Goal: Feedback & Contribution: Submit feedback/report problem

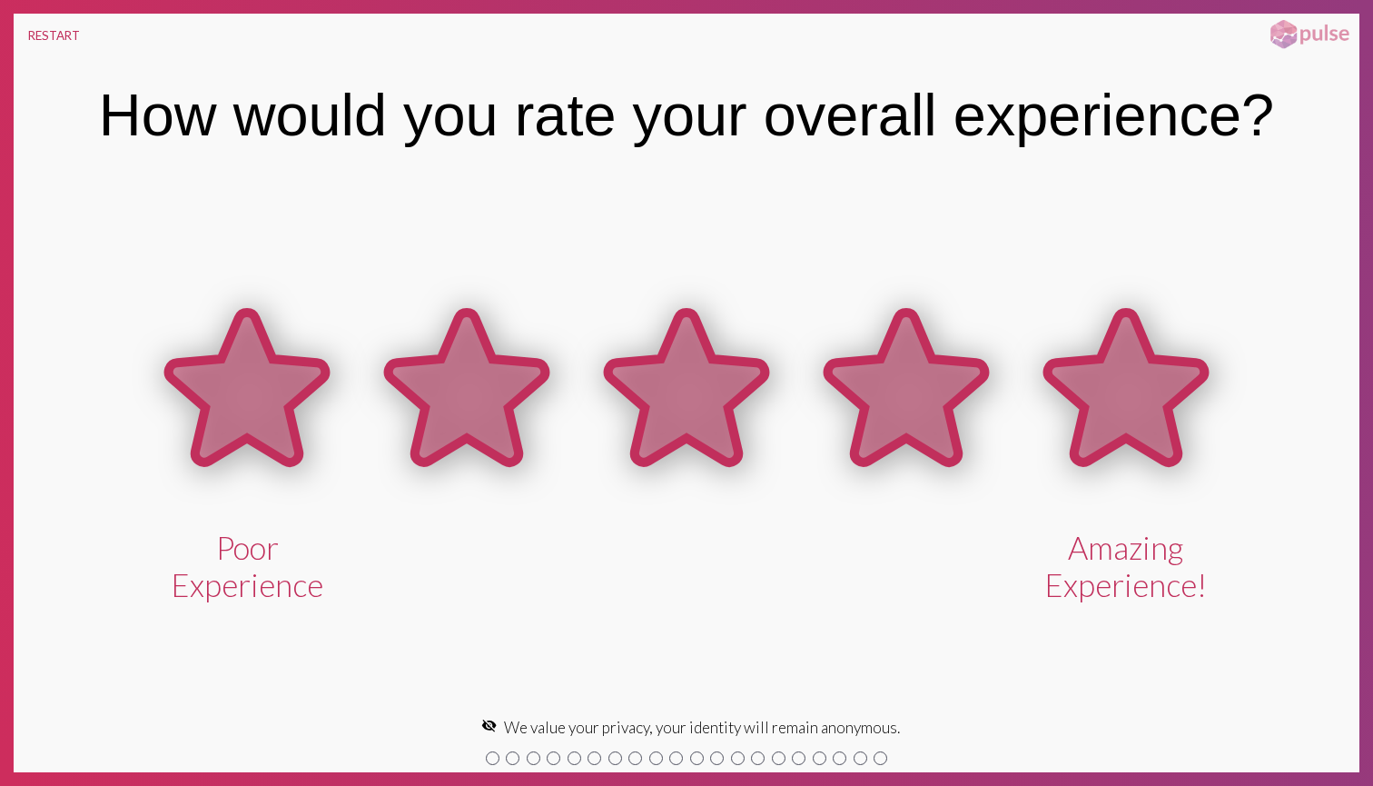
click at [1122, 398] on icon at bounding box center [1126, 387] width 156 height 150
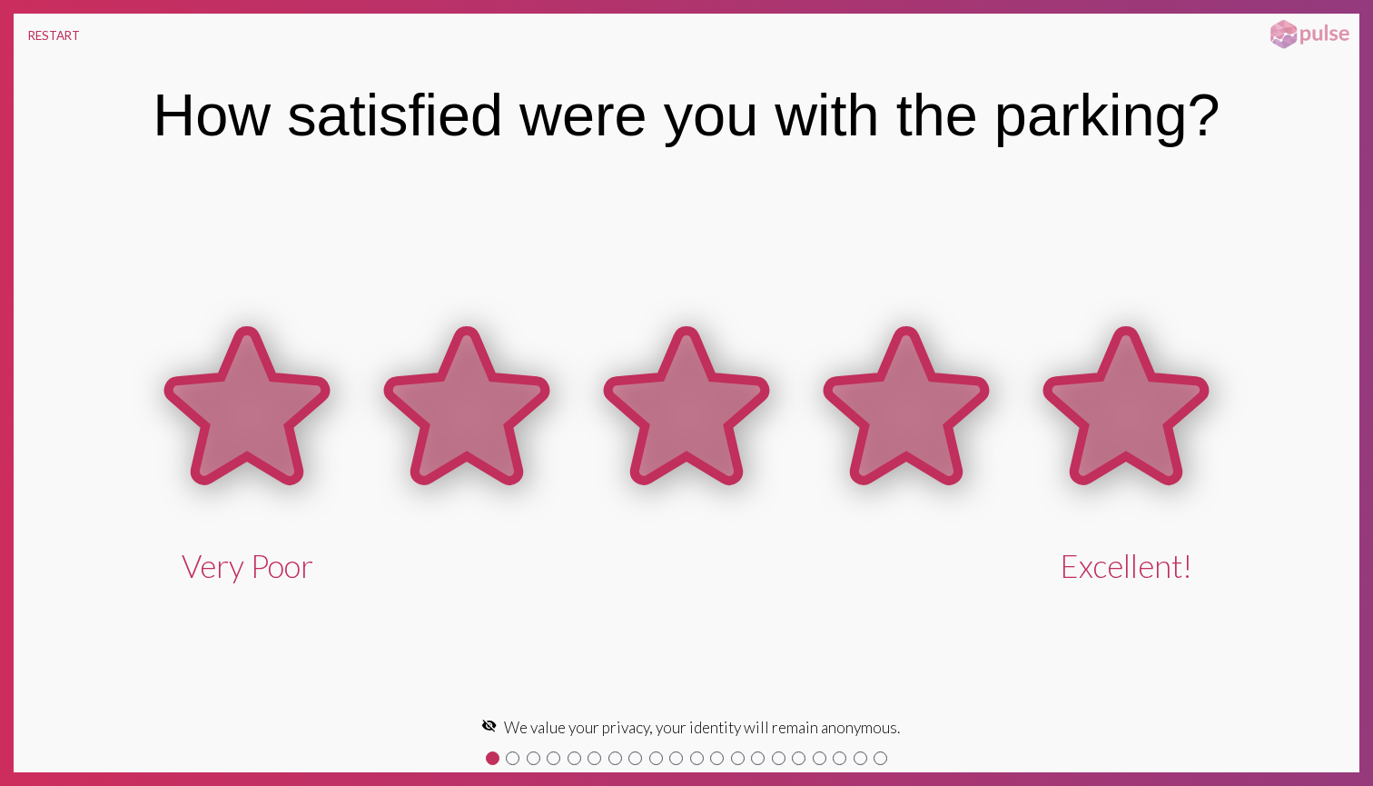
click at [1110, 394] on icon at bounding box center [1126, 406] width 156 height 150
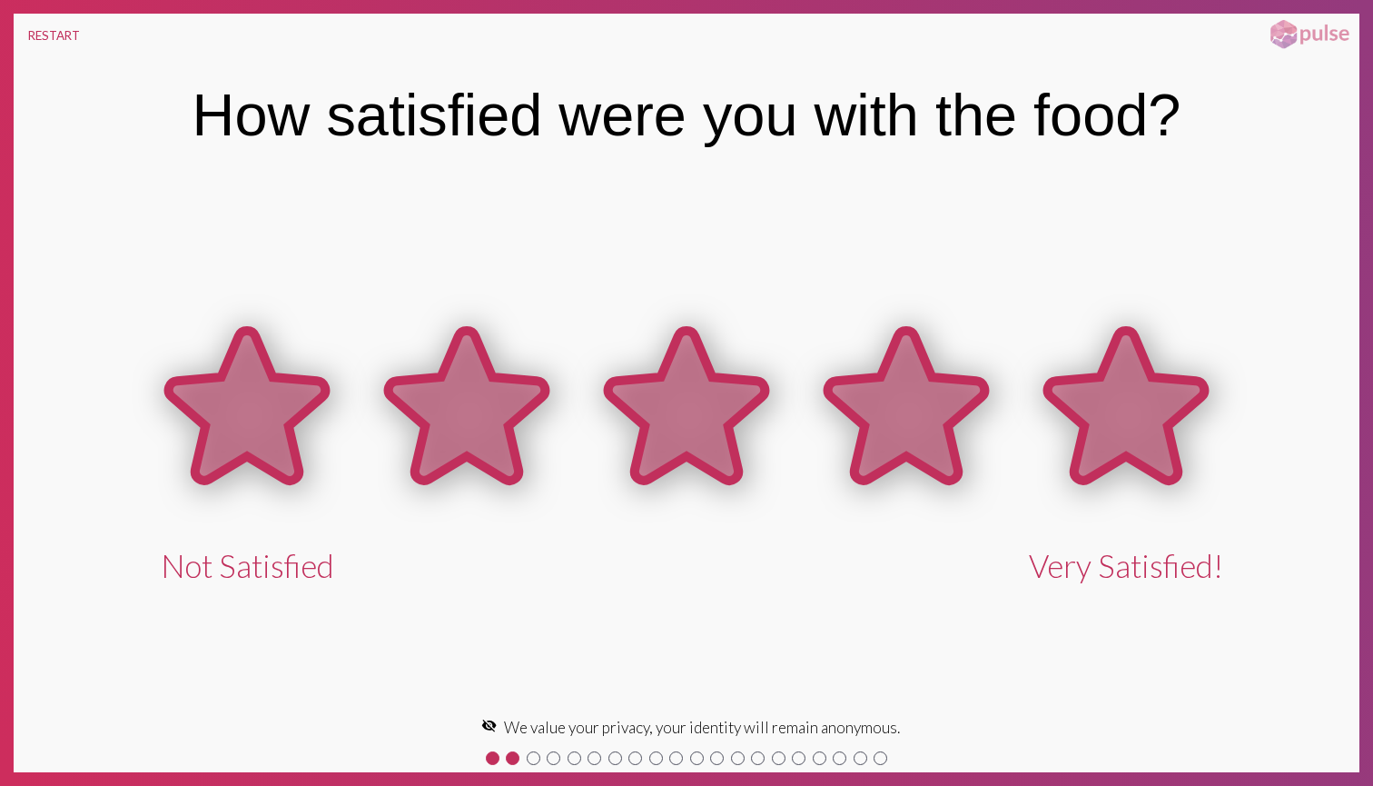
click at [1110, 394] on icon at bounding box center [1126, 406] width 156 height 150
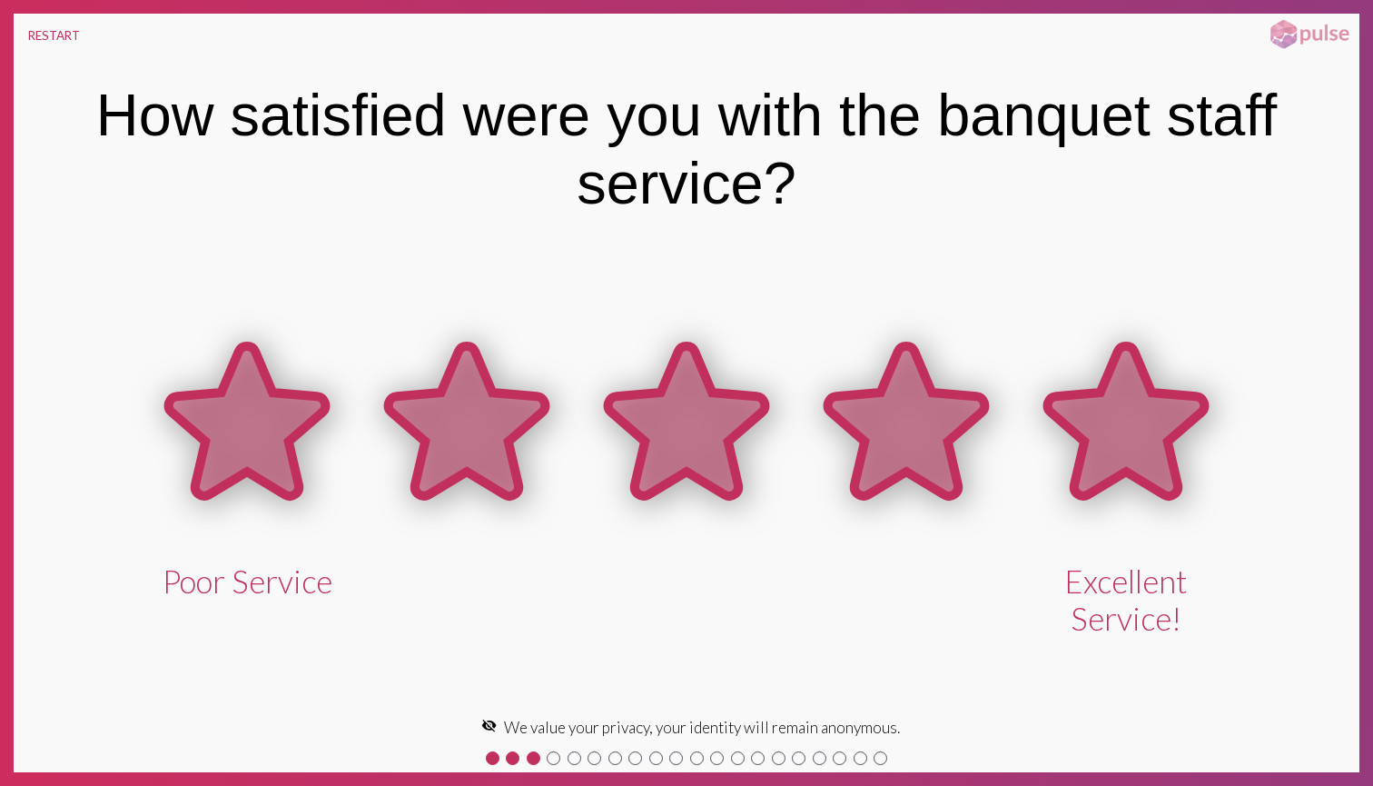
click at [1110, 394] on icon at bounding box center [1126, 421] width 156 height 150
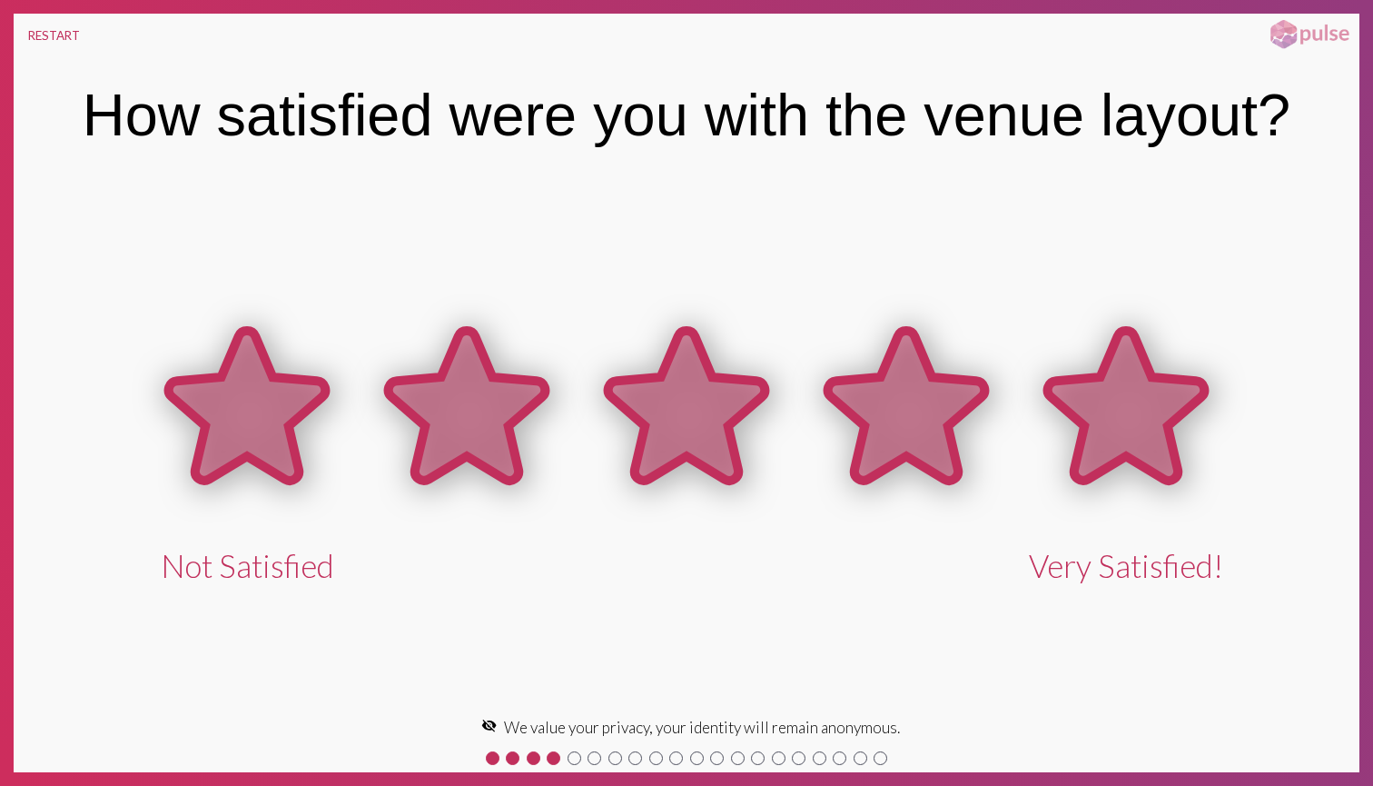
click at [1110, 394] on icon at bounding box center [1126, 406] width 156 height 150
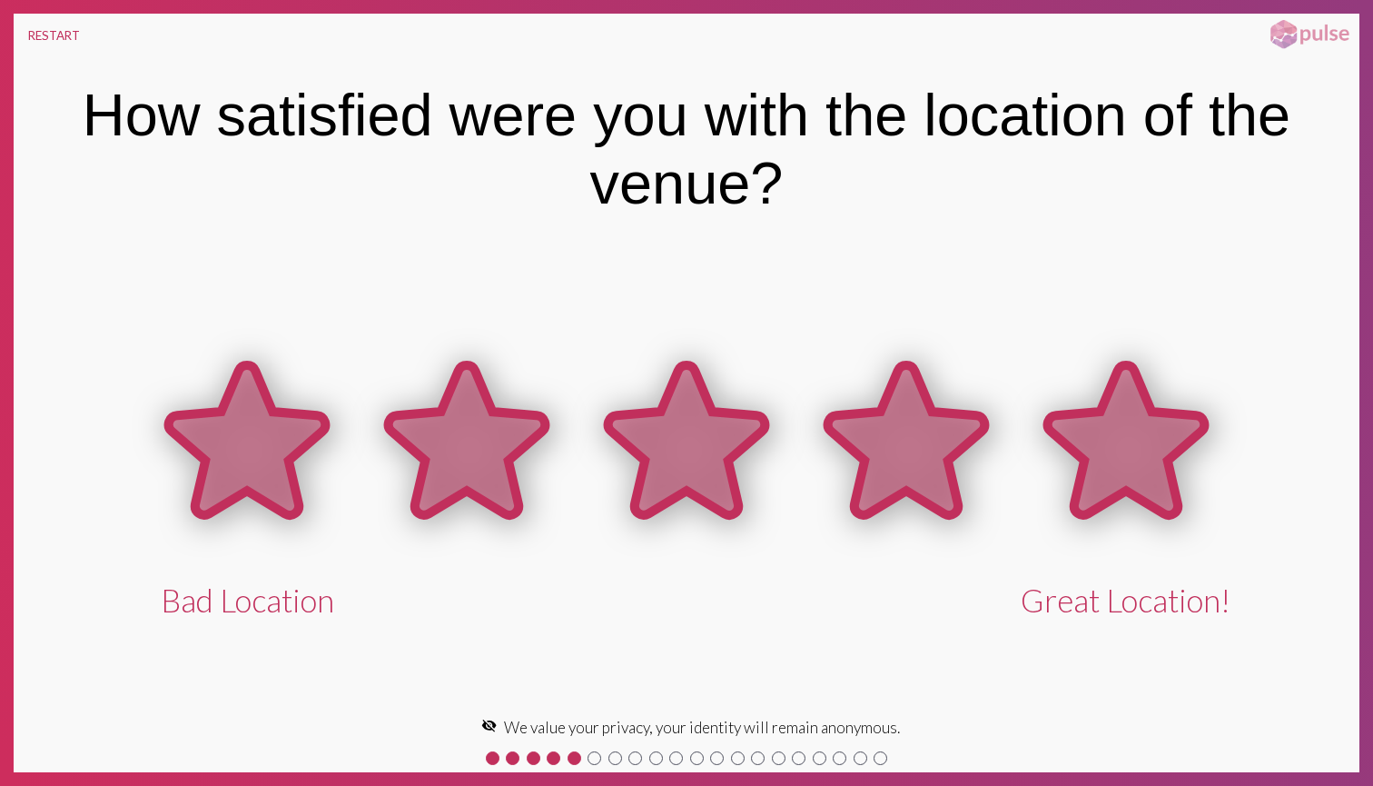
click at [1110, 394] on icon at bounding box center [1126, 440] width 156 height 150
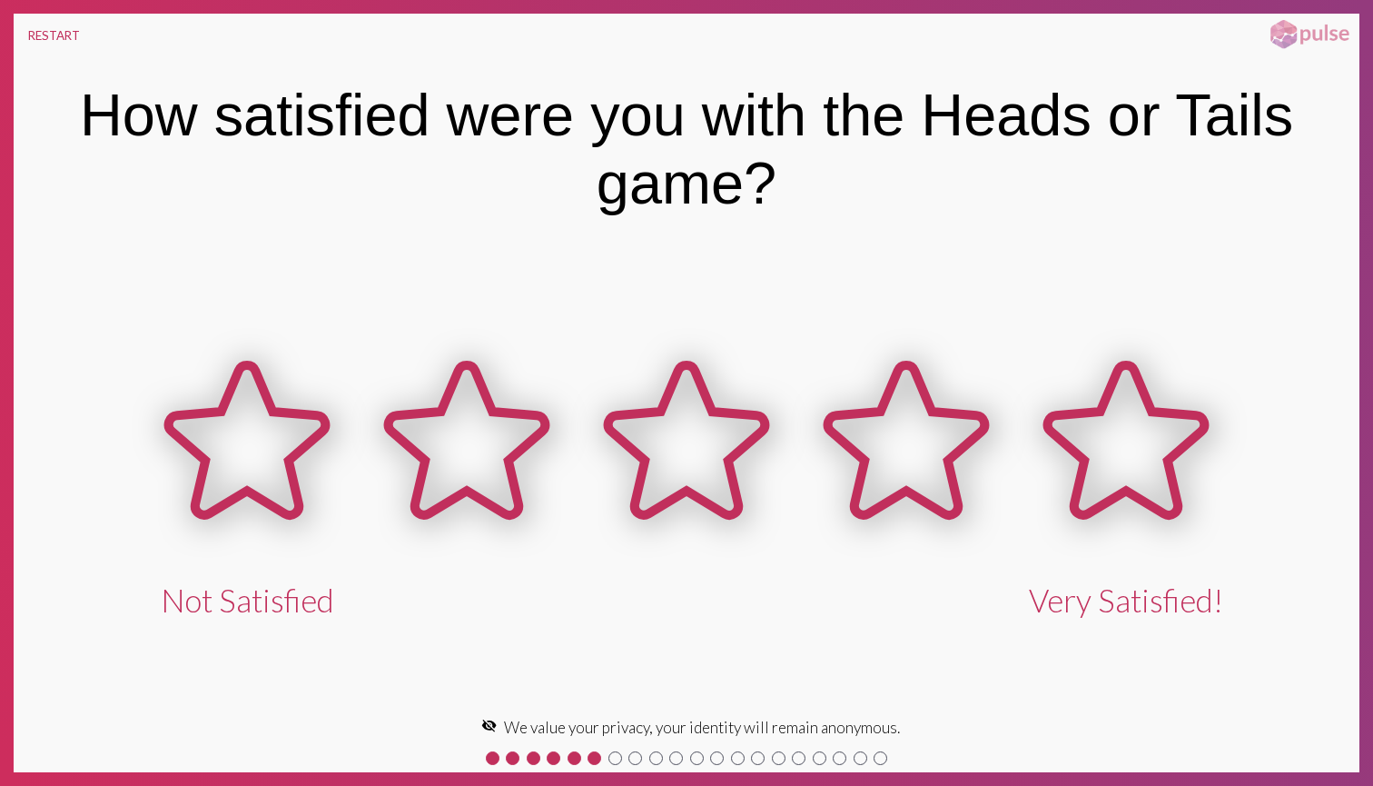
click at [1110, 394] on icon at bounding box center [1126, 440] width 156 height 150
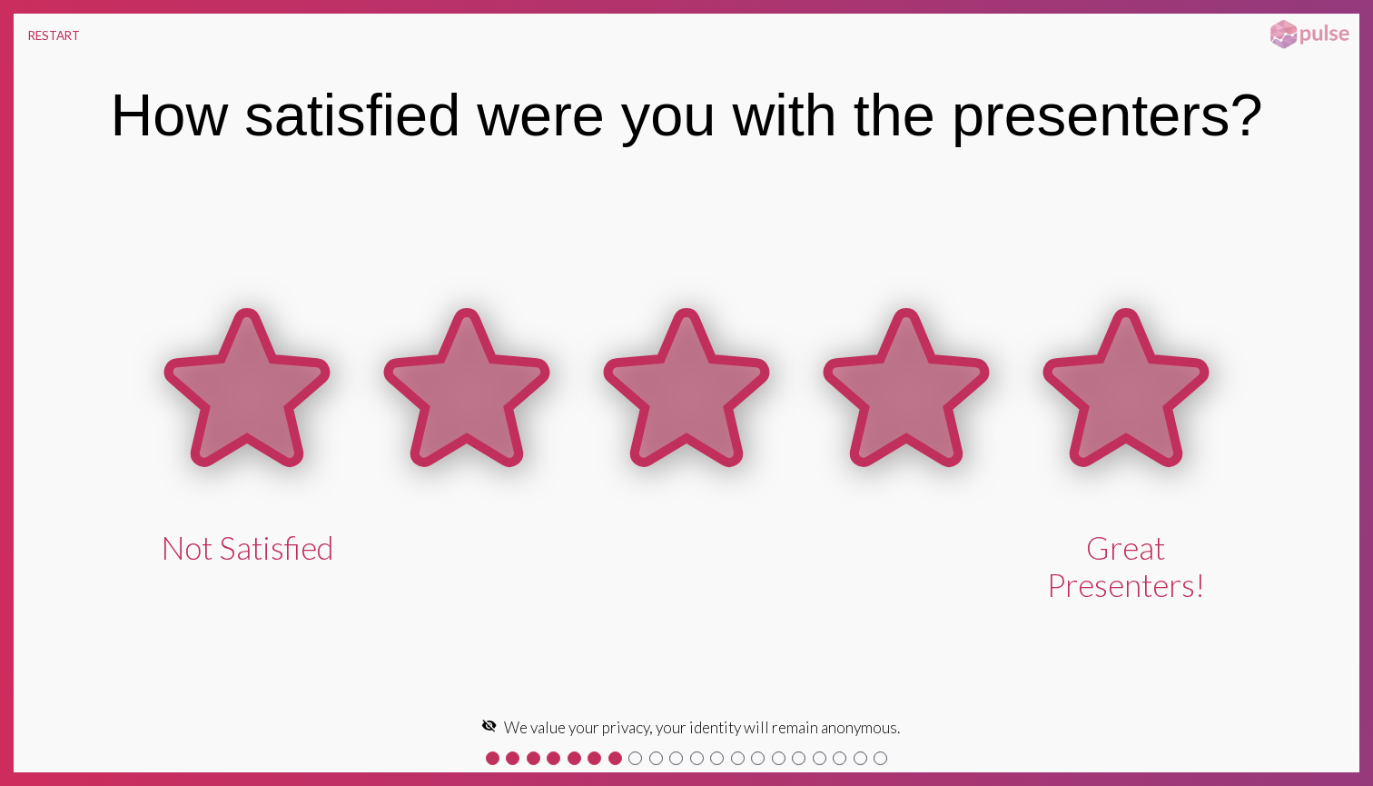
click at [1110, 394] on icon at bounding box center [1126, 387] width 156 height 150
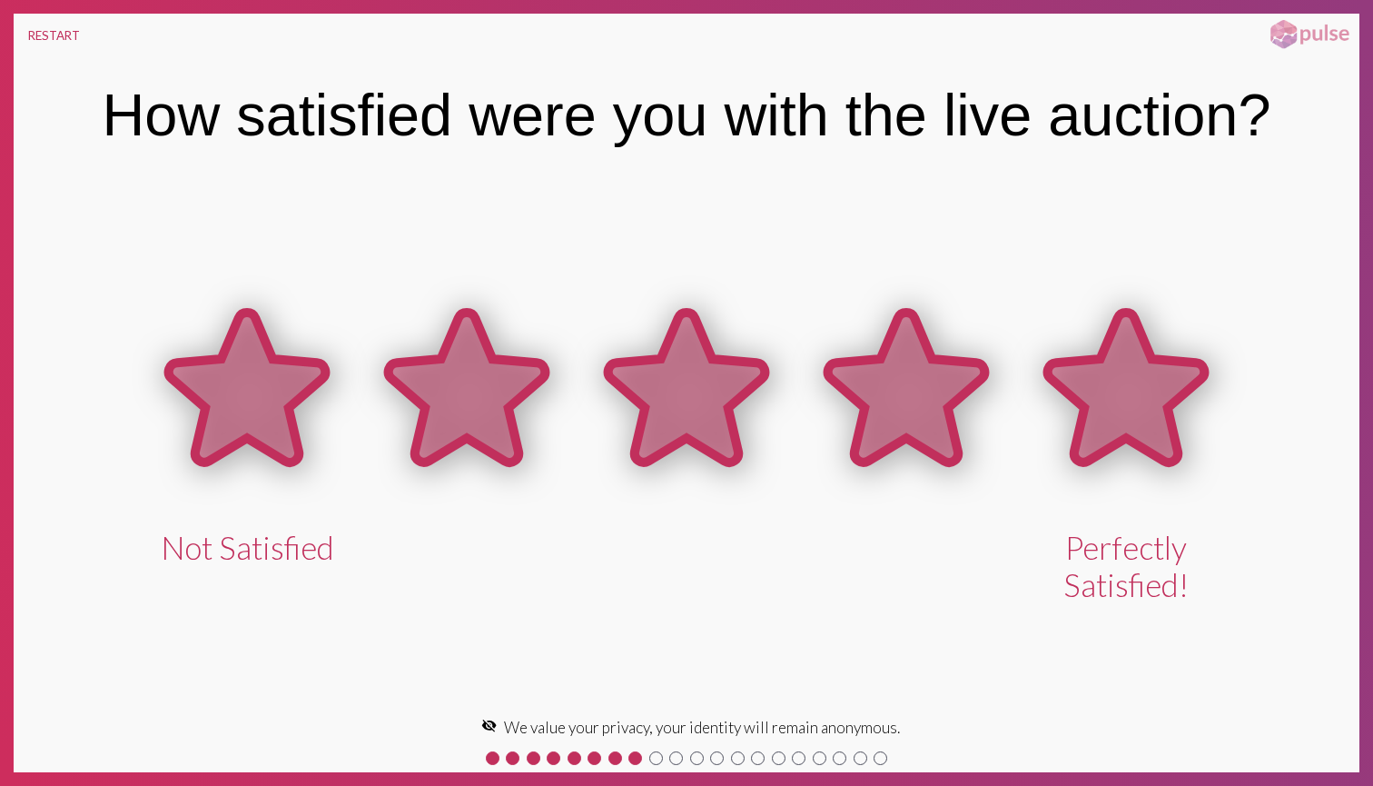
click at [1110, 394] on icon at bounding box center [1126, 387] width 156 height 150
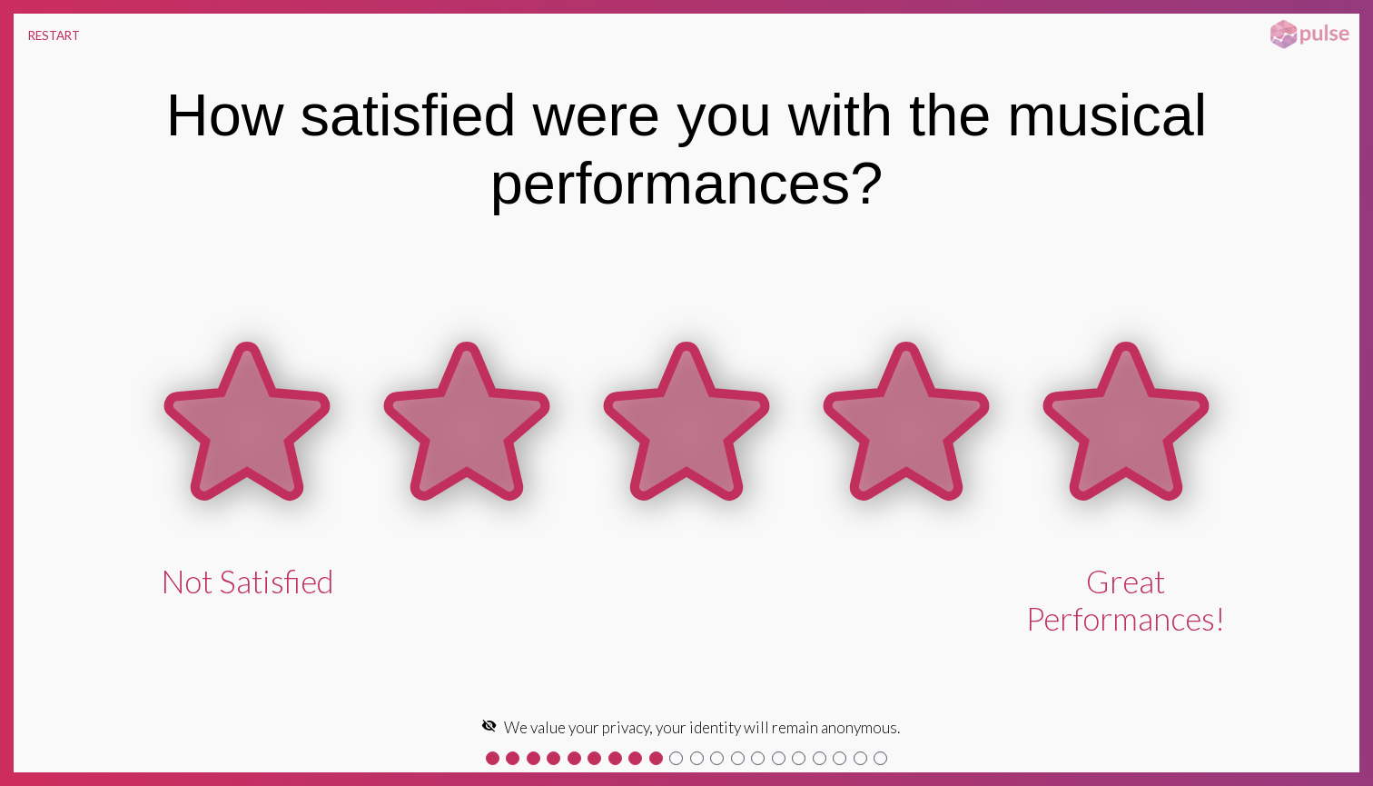
click at [1110, 394] on icon at bounding box center [1126, 421] width 156 height 150
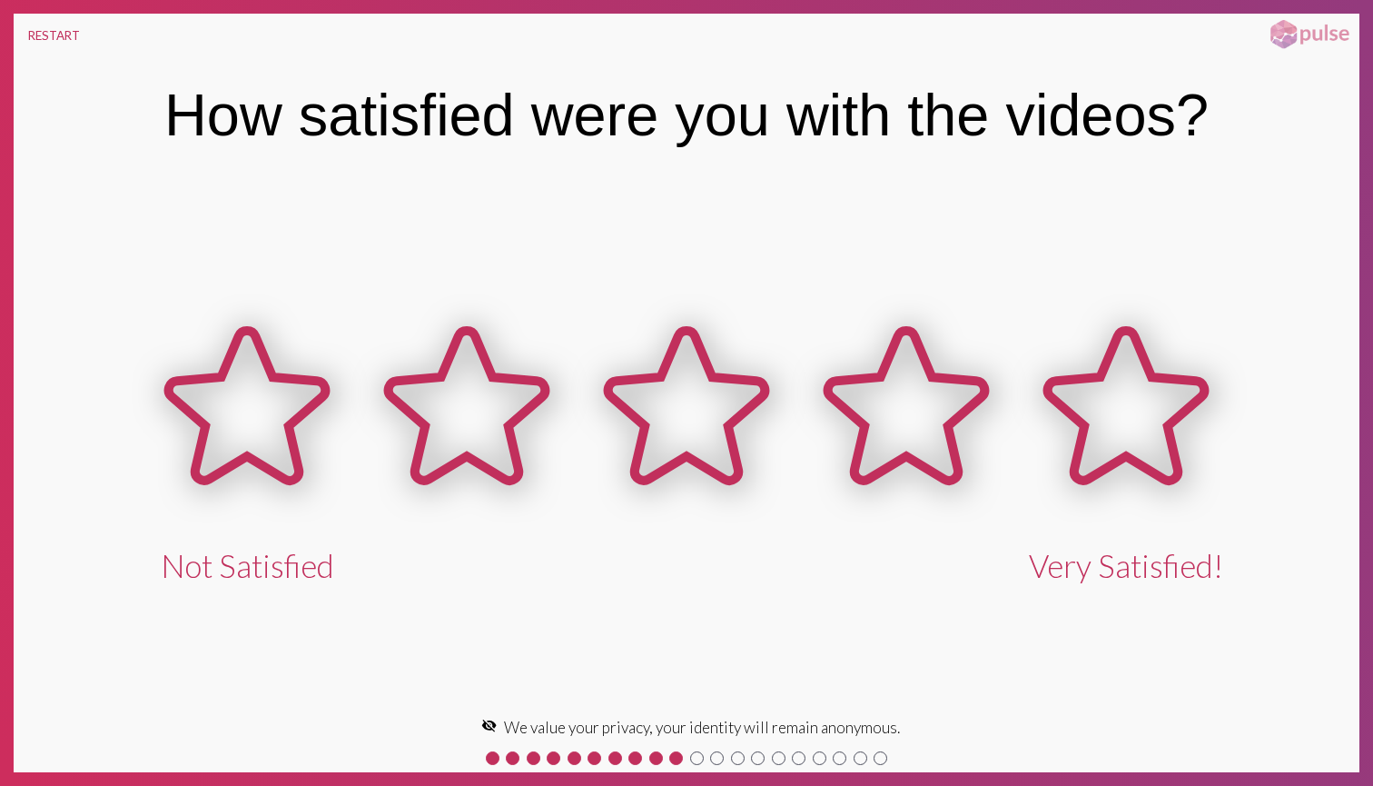
click at [1110, 394] on icon at bounding box center [1126, 406] width 156 height 150
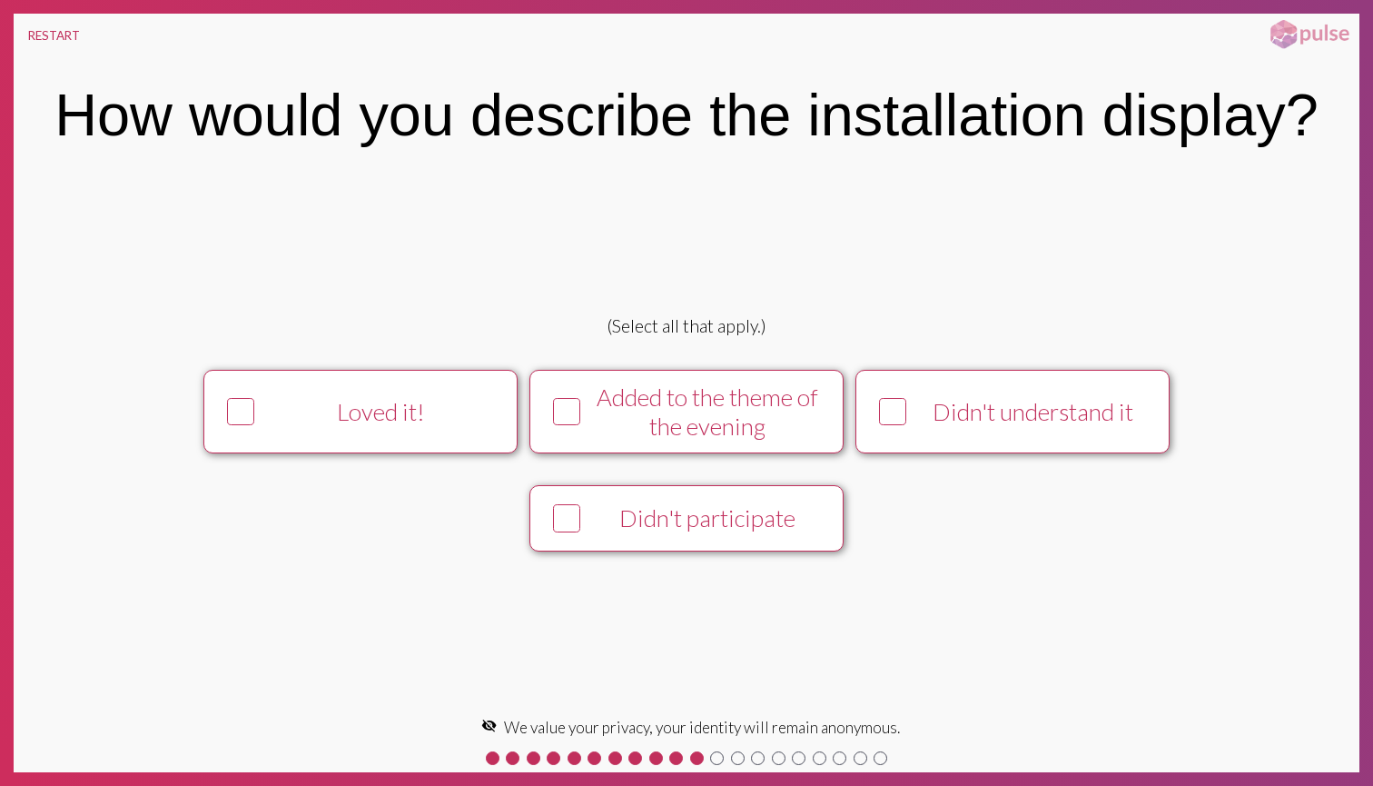
click at [574, 400] on icon at bounding box center [567, 412] width 24 height 25
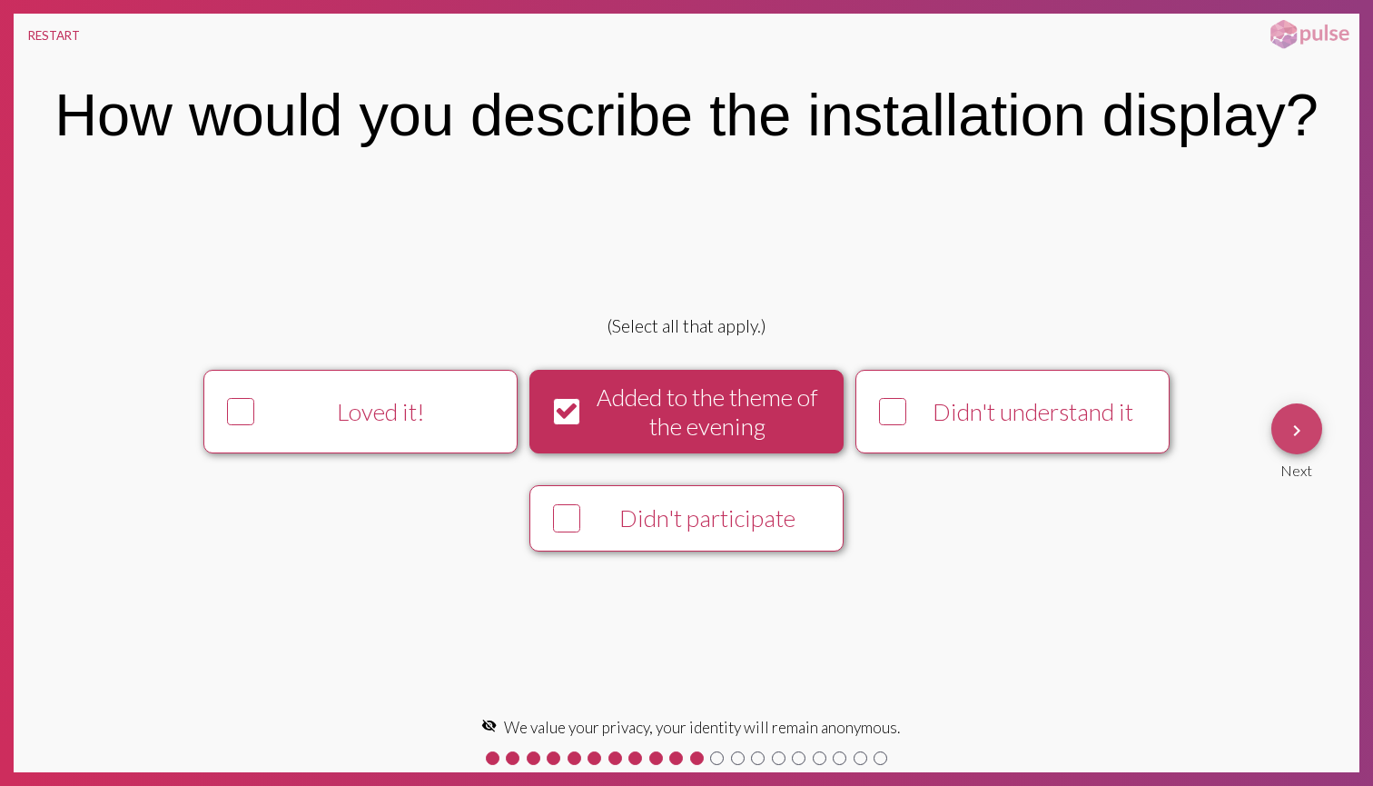
click at [1299, 437] on mat-icon "keyboard_arrow_right" at bounding box center [1297, 431] width 22 height 22
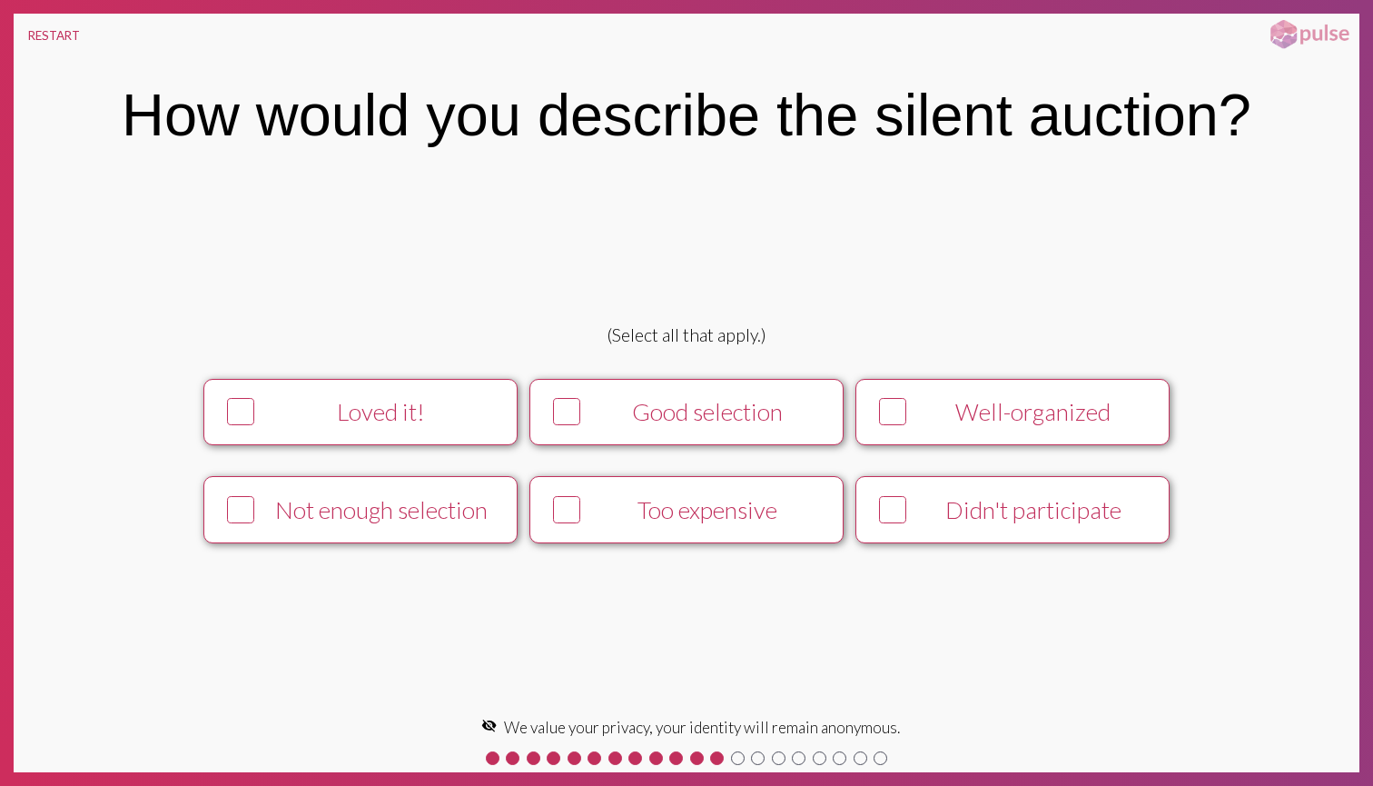
click at [401, 398] on div "Loved it!" at bounding box center [382, 411] width 240 height 29
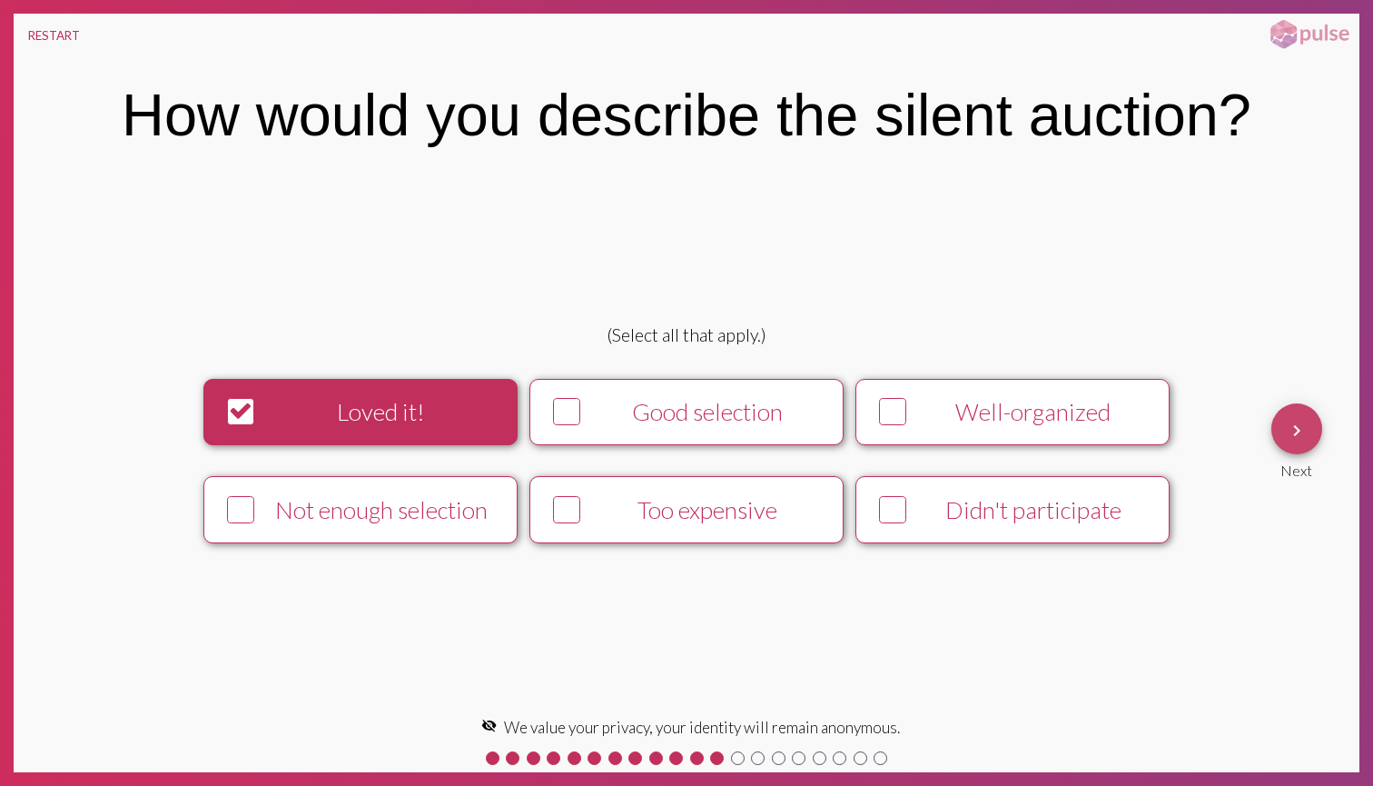
click at [1294, 431] on mat-icon "keyboard_arrow_right" at bounding box center [1297, 431] width 22 height 22
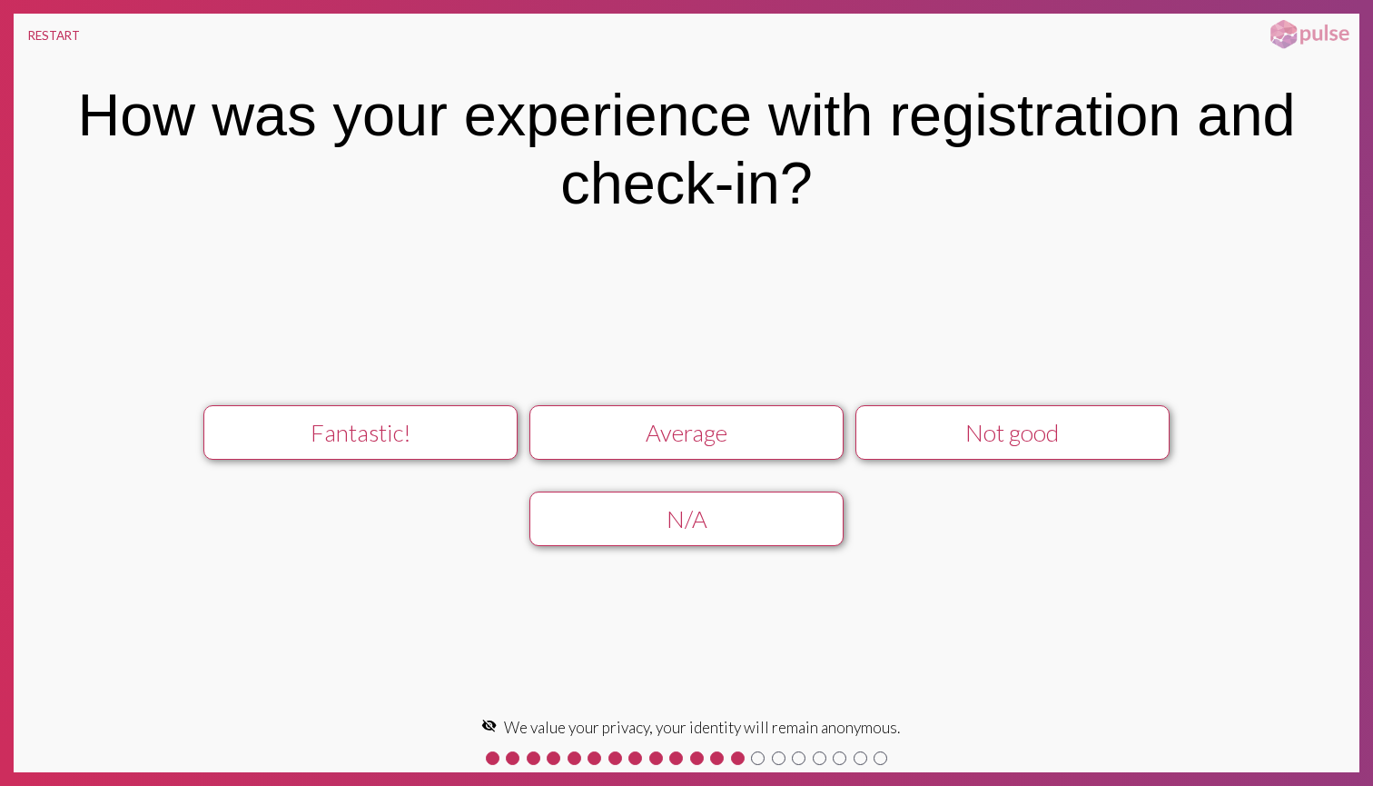
click at [472, 430] on div "Fantastic!" at bounding box center [360, 432] width 281 height 29
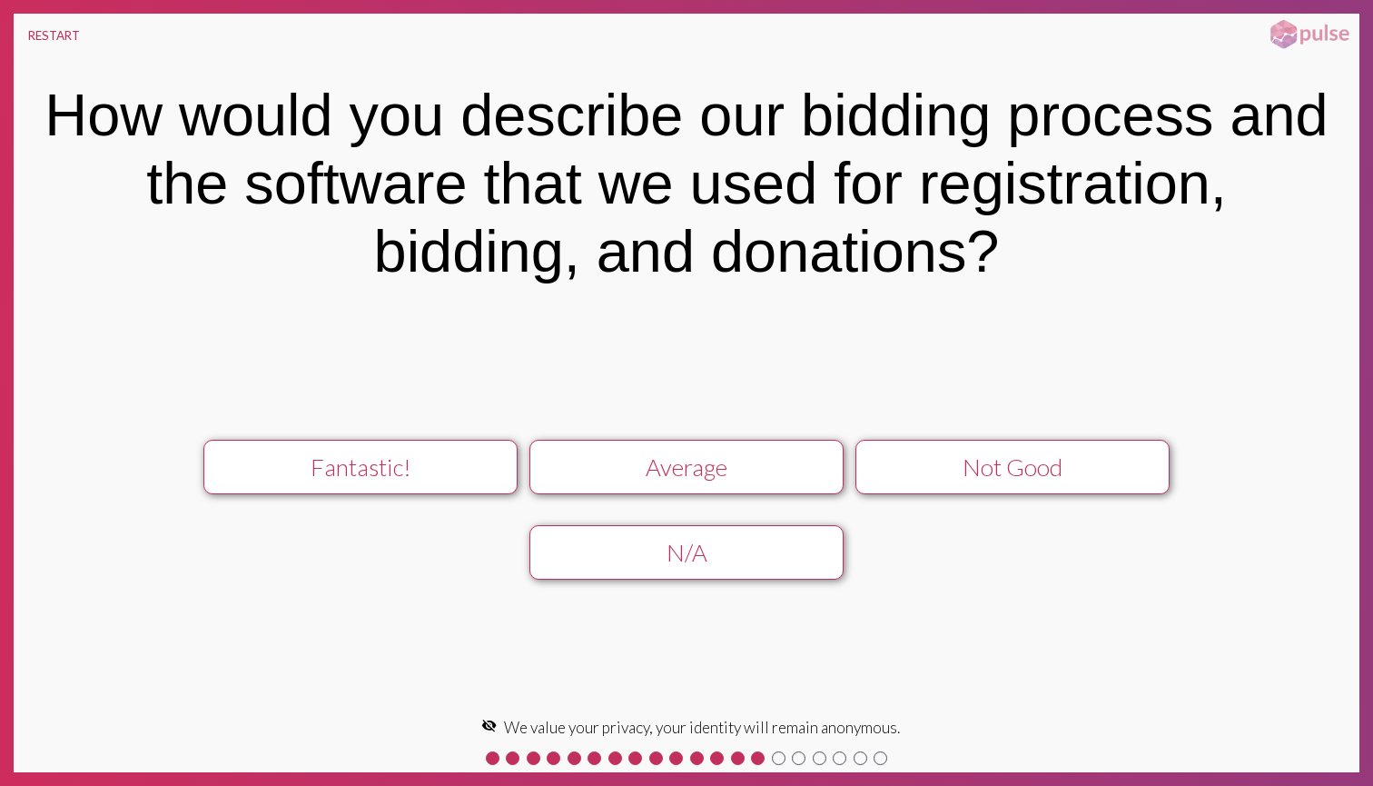
click at [460, 461] on div "Fantastic!" at bounding box center [360, 466] width 281 height 29
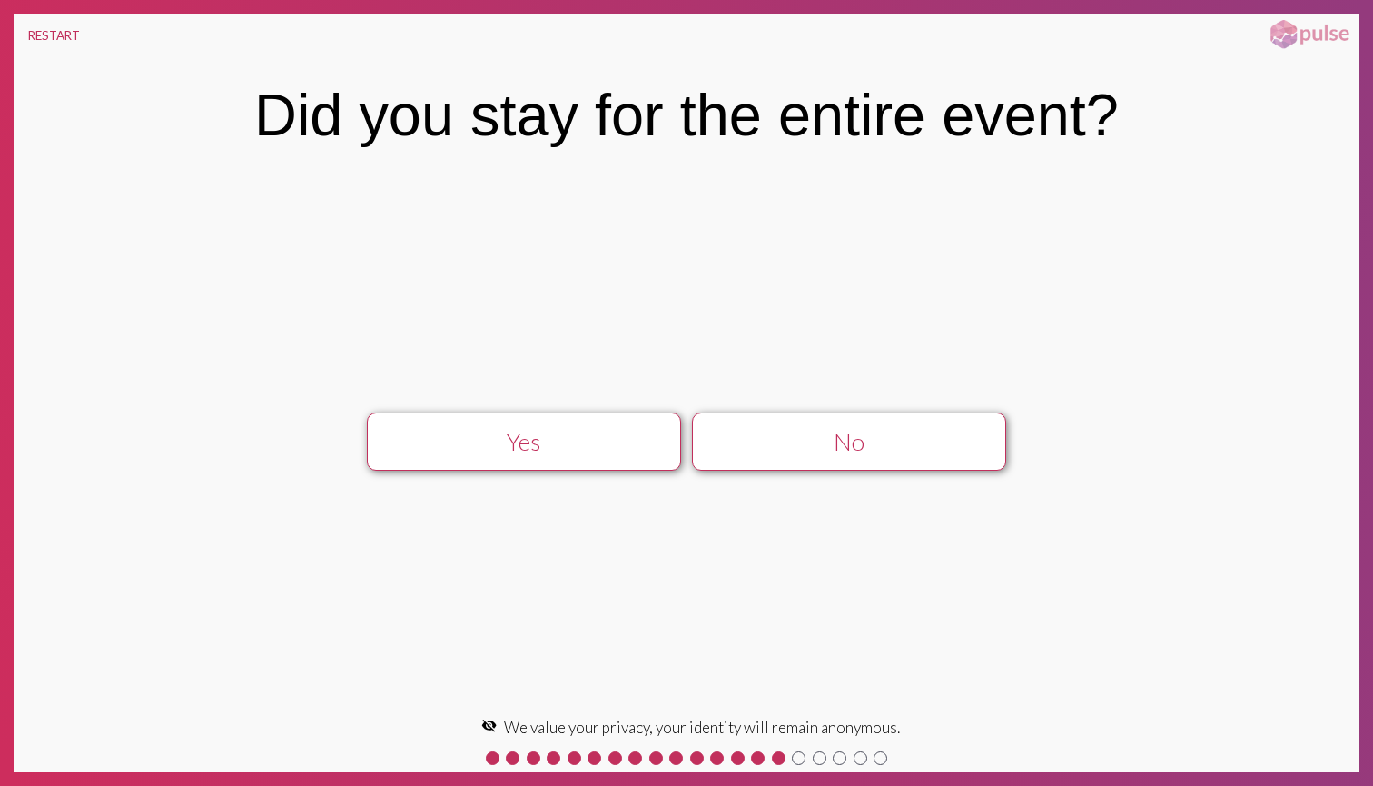
click at [571, 453] on div "Yes" at bounding box center [523, 441] width 281 height 29
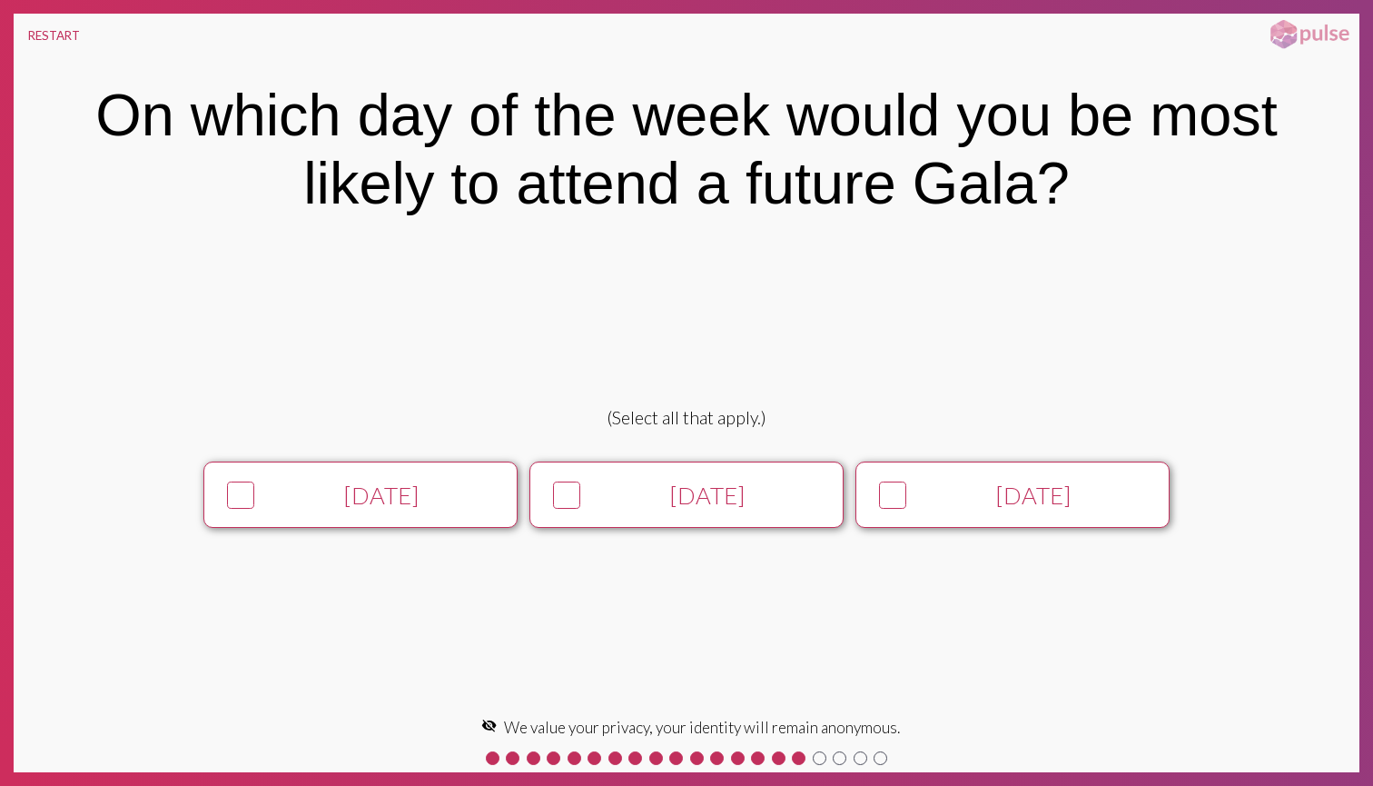
click at [568, 488] on icon at bounding box center [567, 494] width 24 height 25
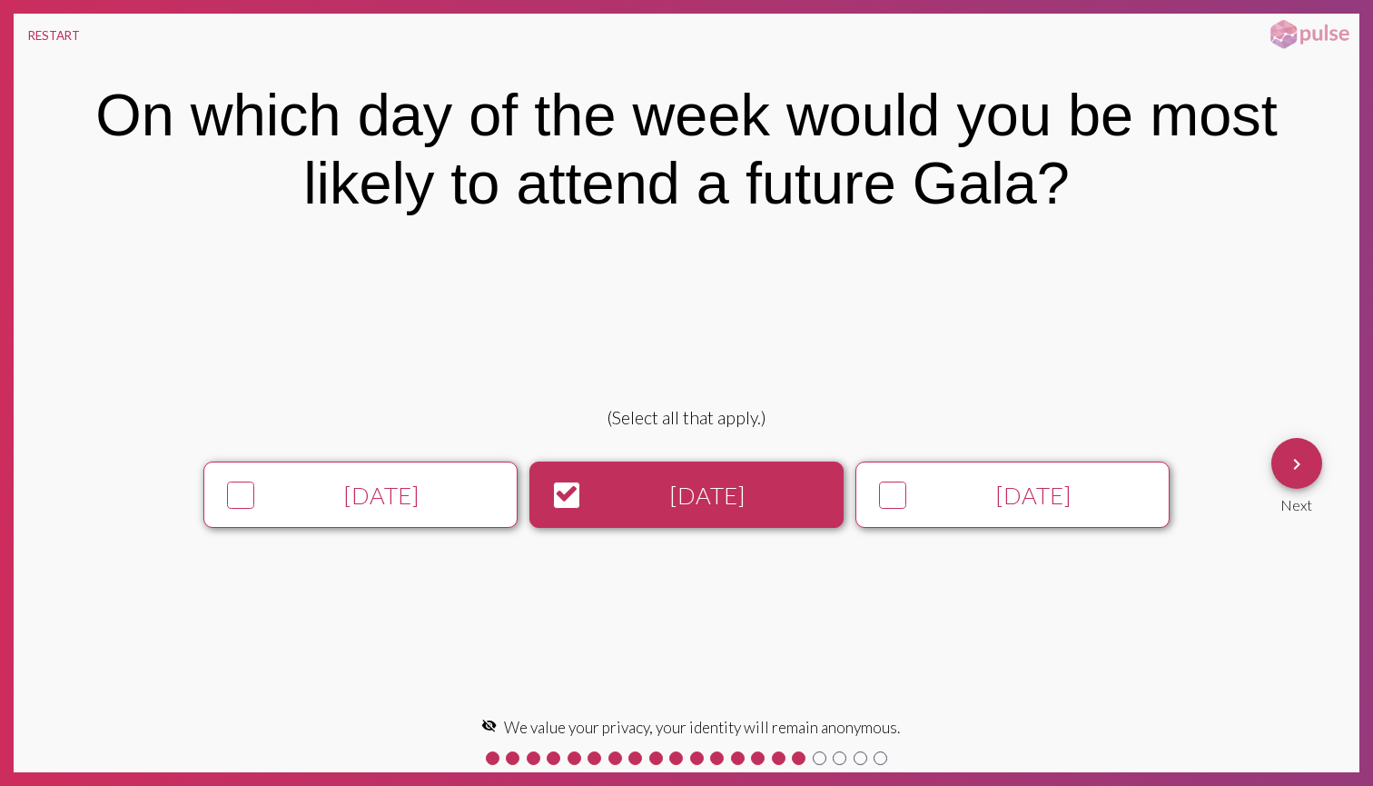
click at [895, 504] on icon at bounding box center [893, 494] width 24 height 25
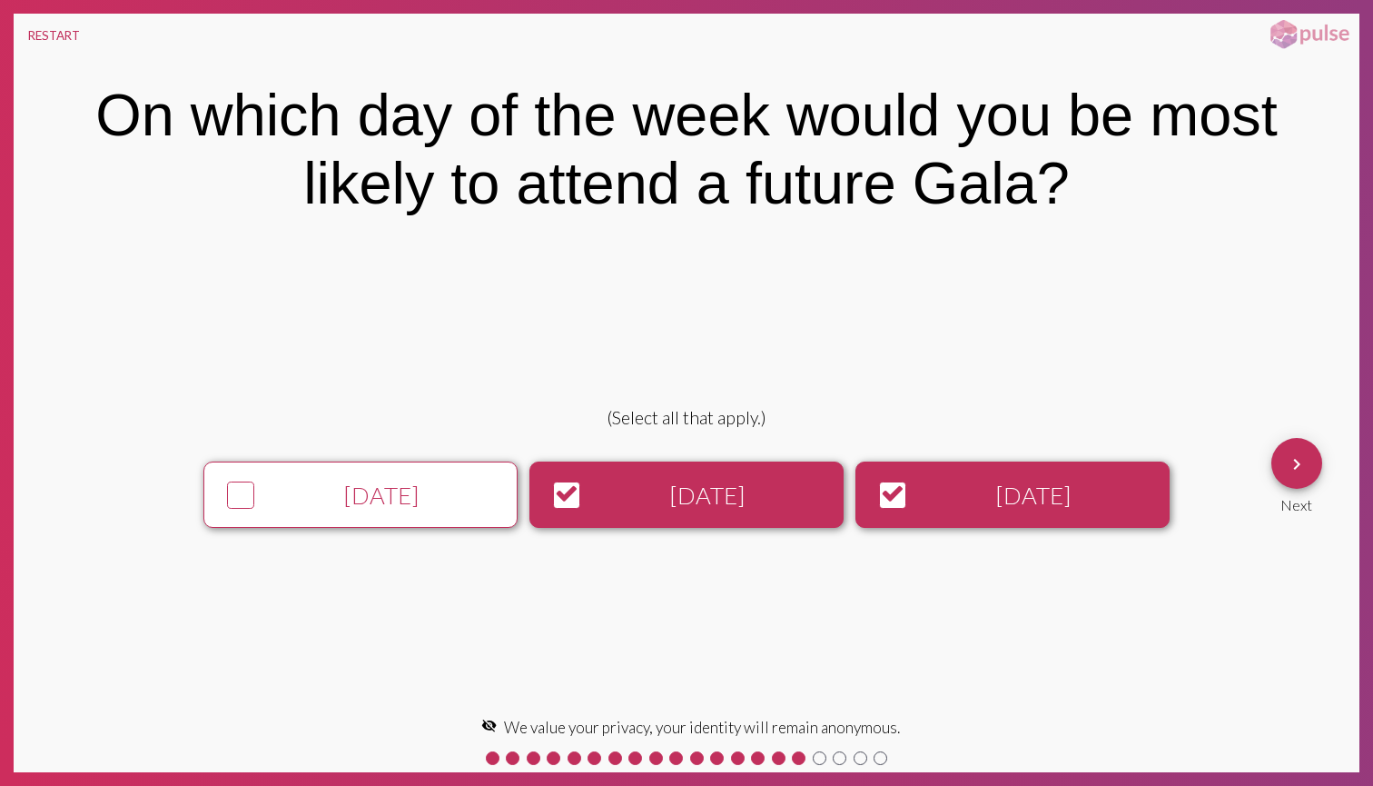
click at [262, 481] on div "[DATE]" at bounding box center [382, 494] width 240 height 29
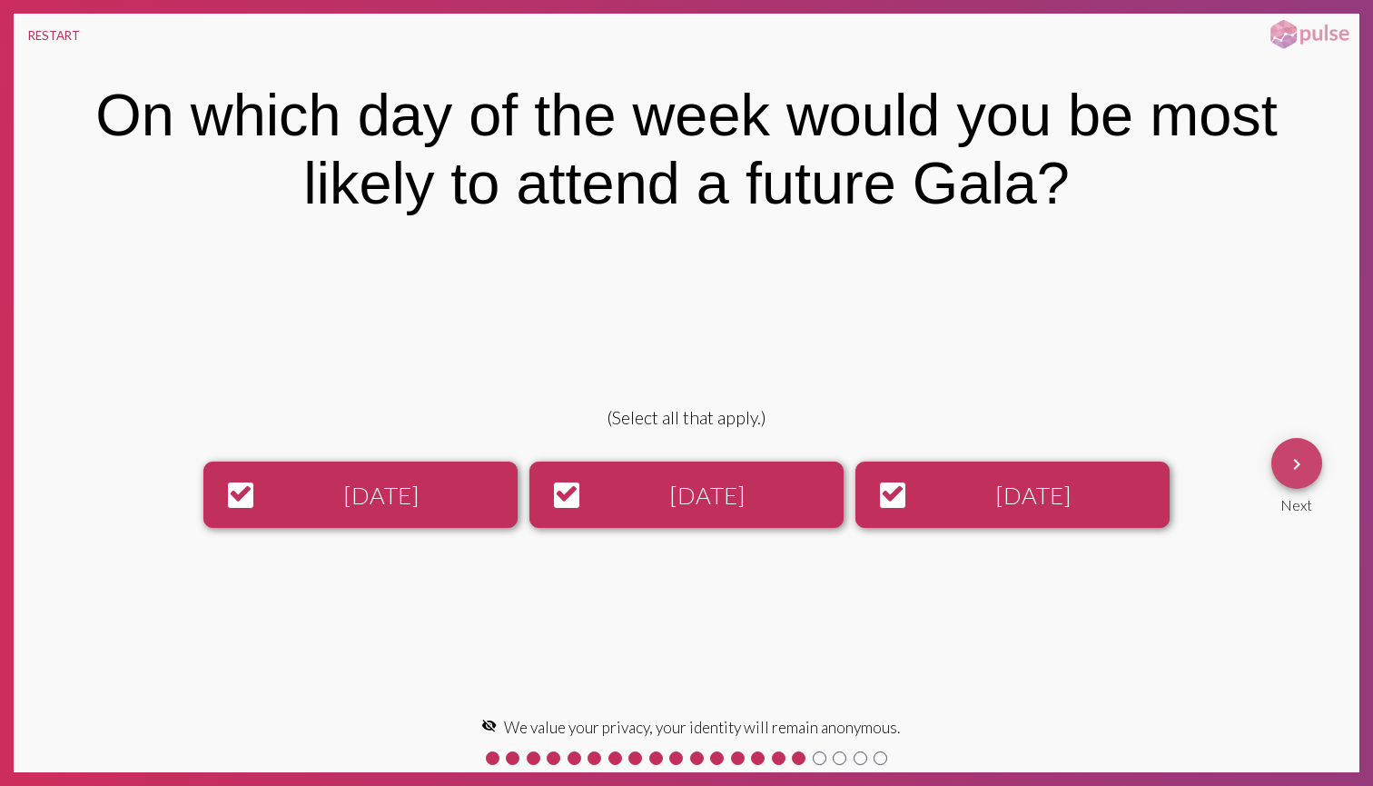
click at [1287, 460] on mat-icon "keyboard_arrow_right" at bounding box center [1297, 464] width 22 height 22
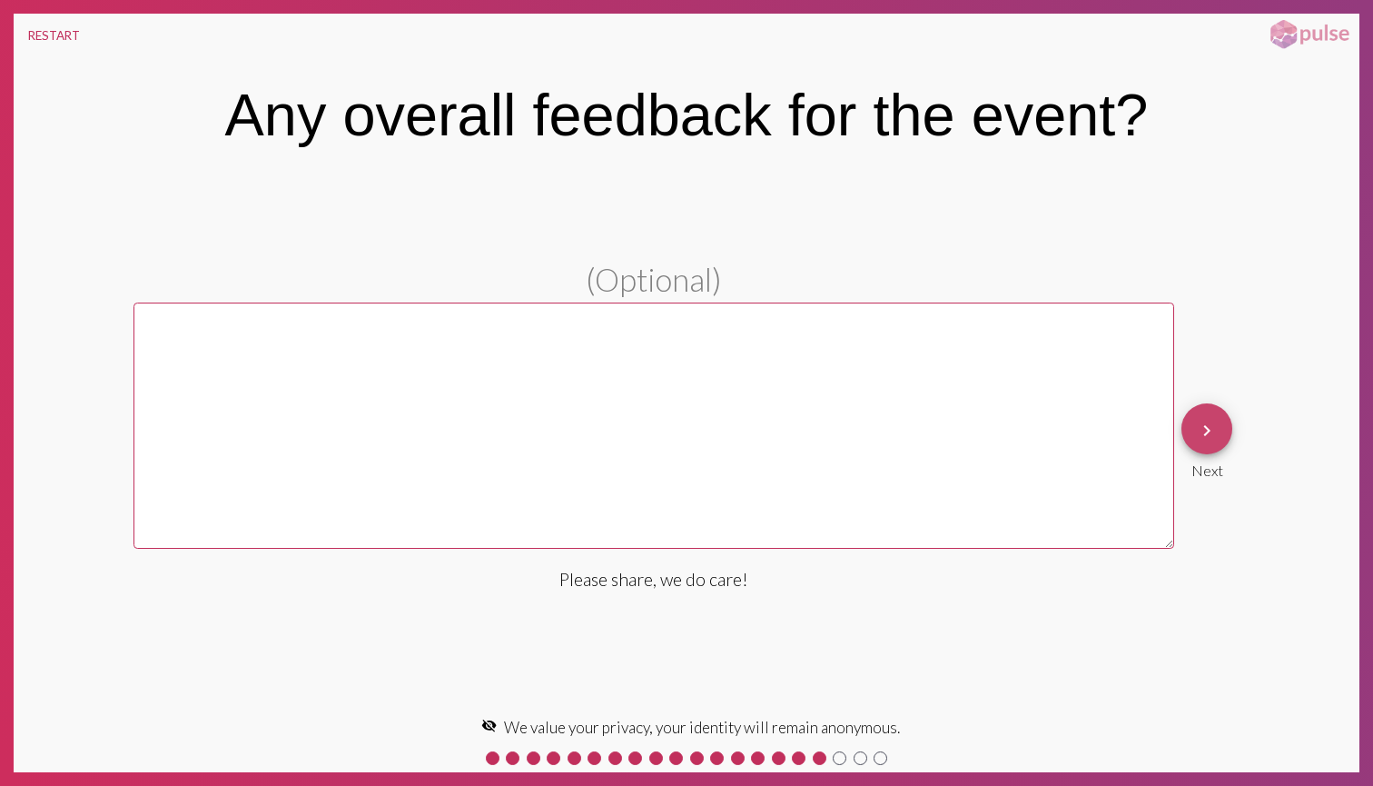
click at [1226, 435] on button "keyboard_arrow_right" at bounding box center [1207, 428] width 51 height 51
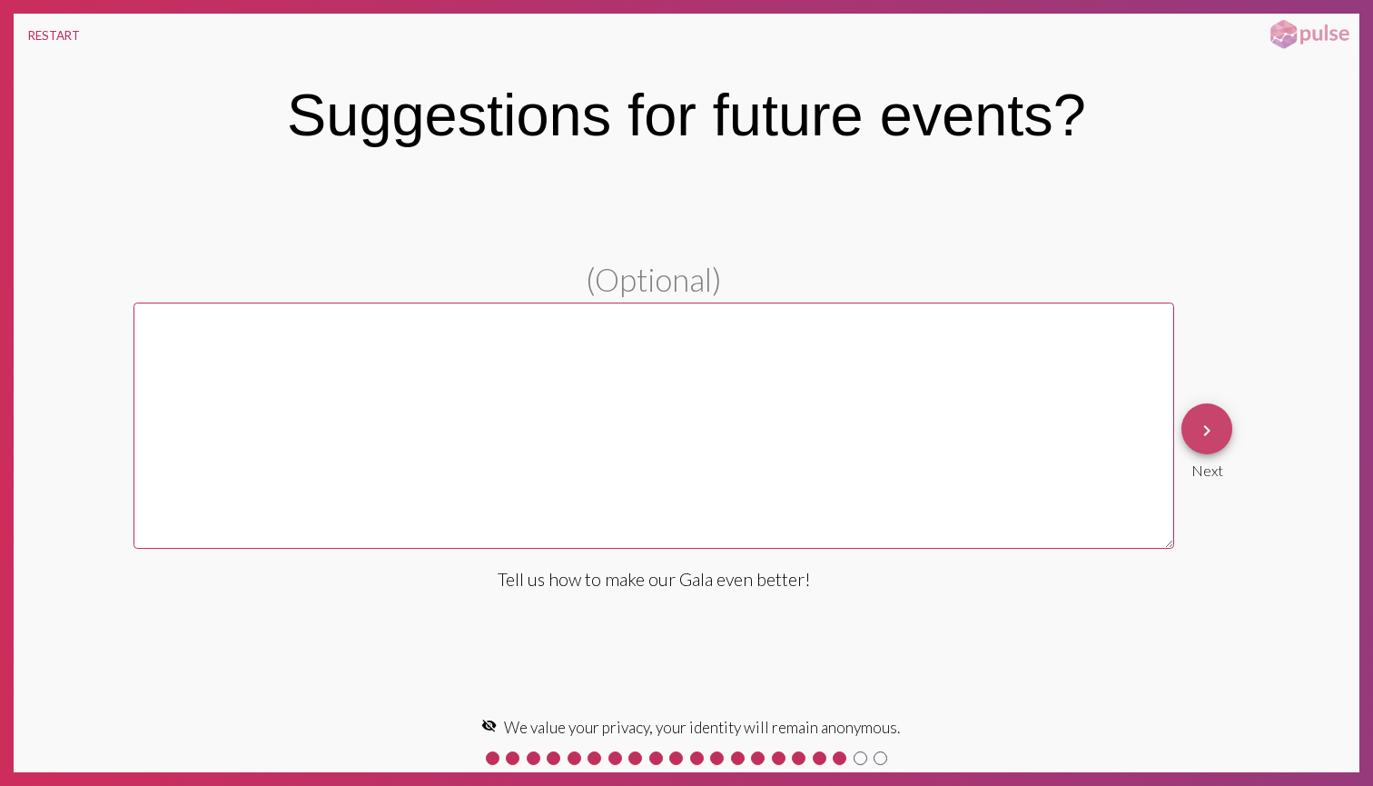
click at [1226, 435] on button "keyboard_arrow_right" at bounding box center [1207, 428] width 51 height 51
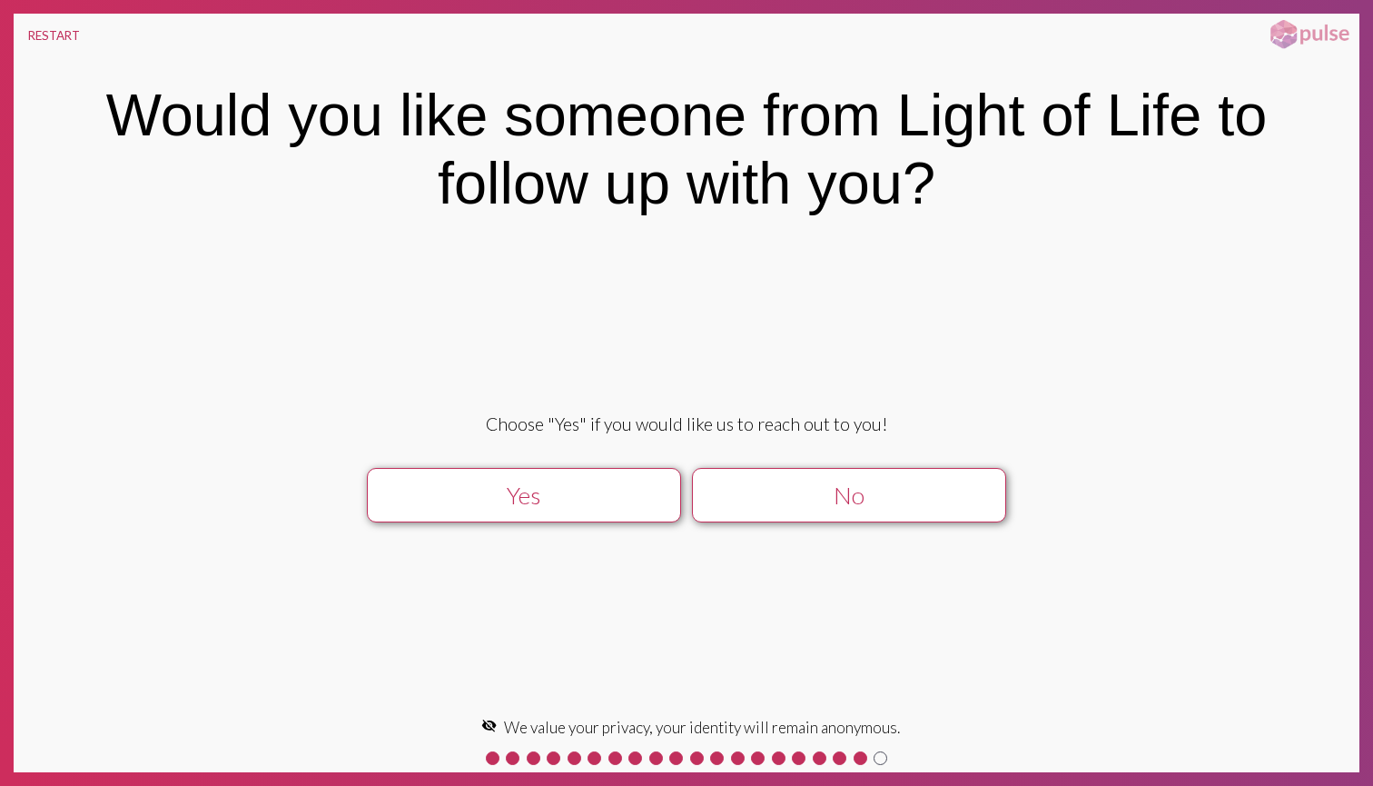
click at [532, 513] on button "Yes" at bounding box center [524, 495] width 314 height 54
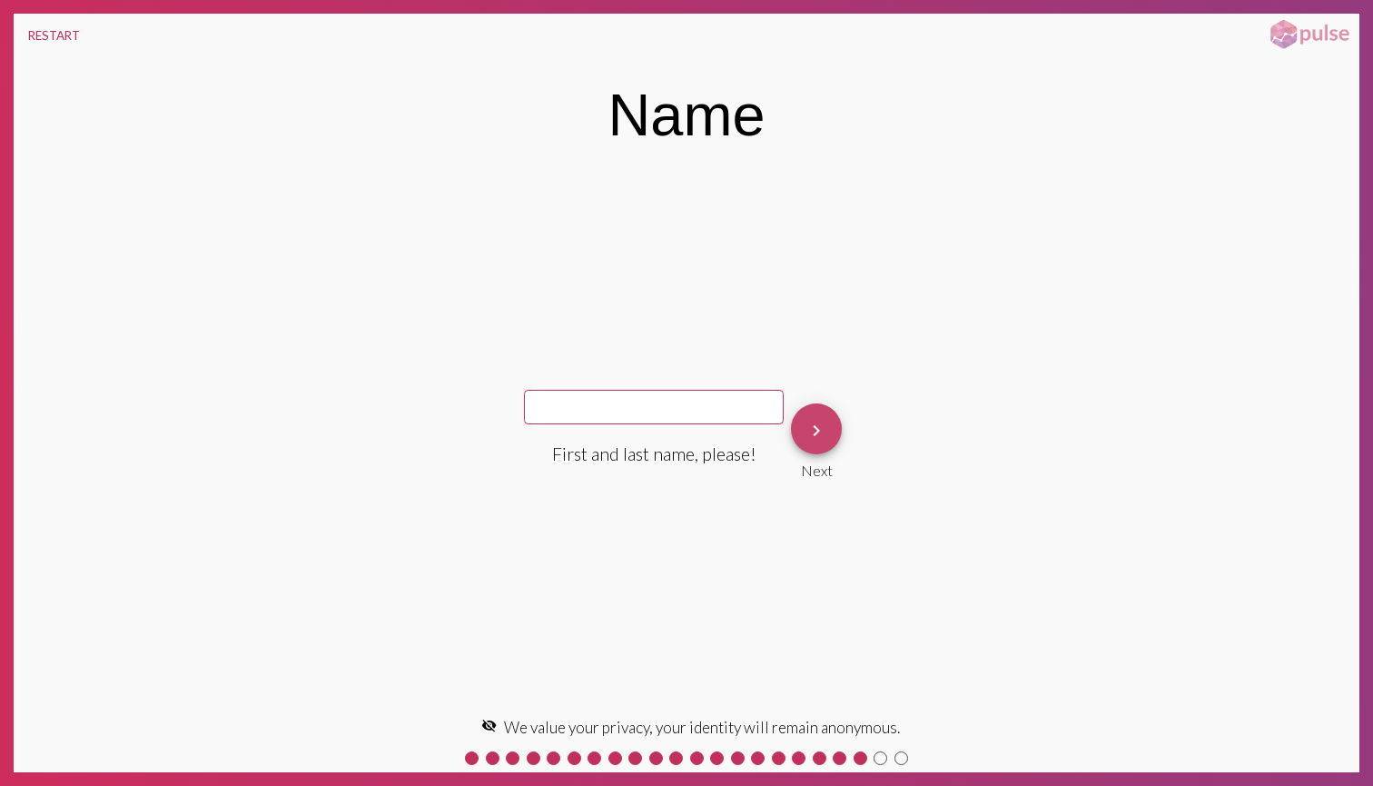
click at [791, 429] on button "keyboard_arrow_right" at bounding box center [816, 428] width 51 height 51
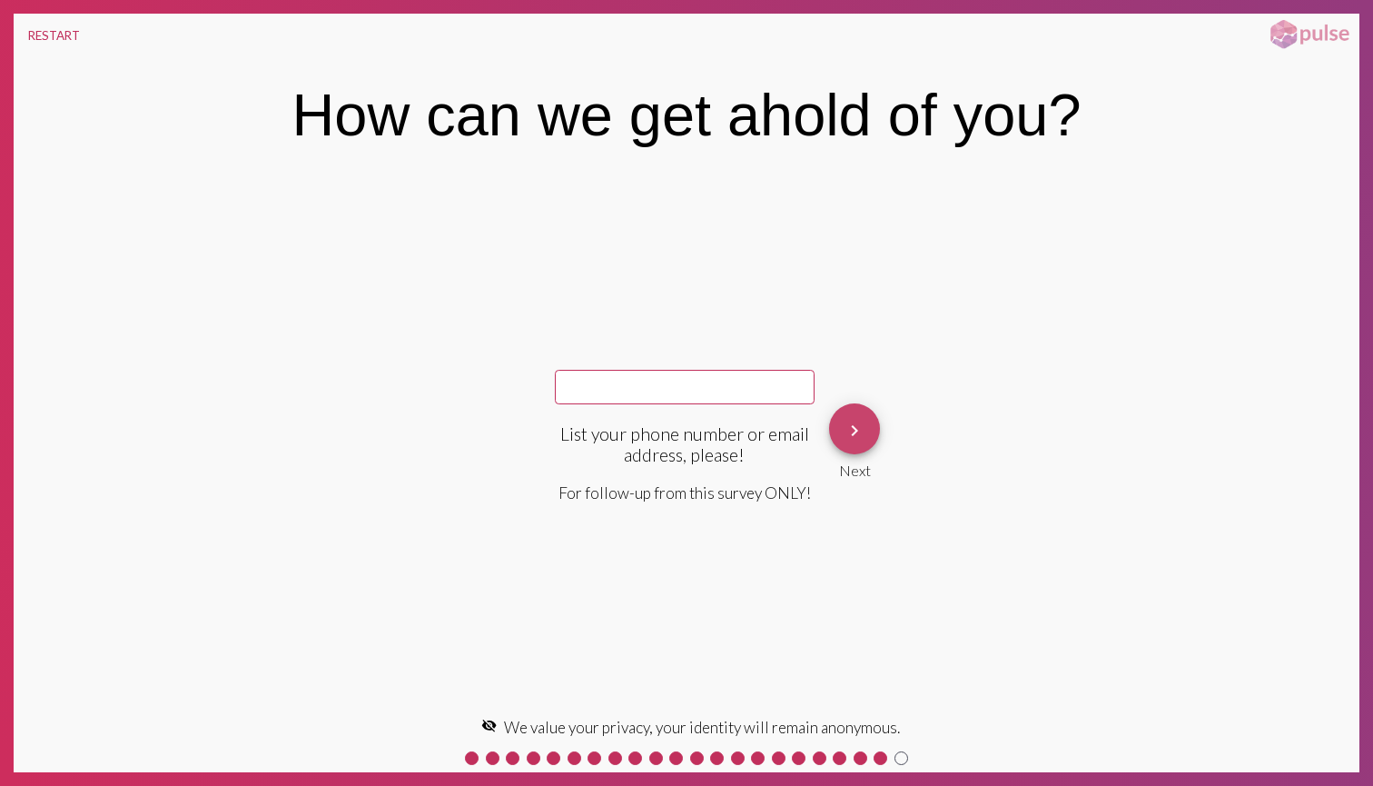
click at [835, 430] on button "keyboard_arrow_right" at bounding box center [854, 428] width 51 height 51
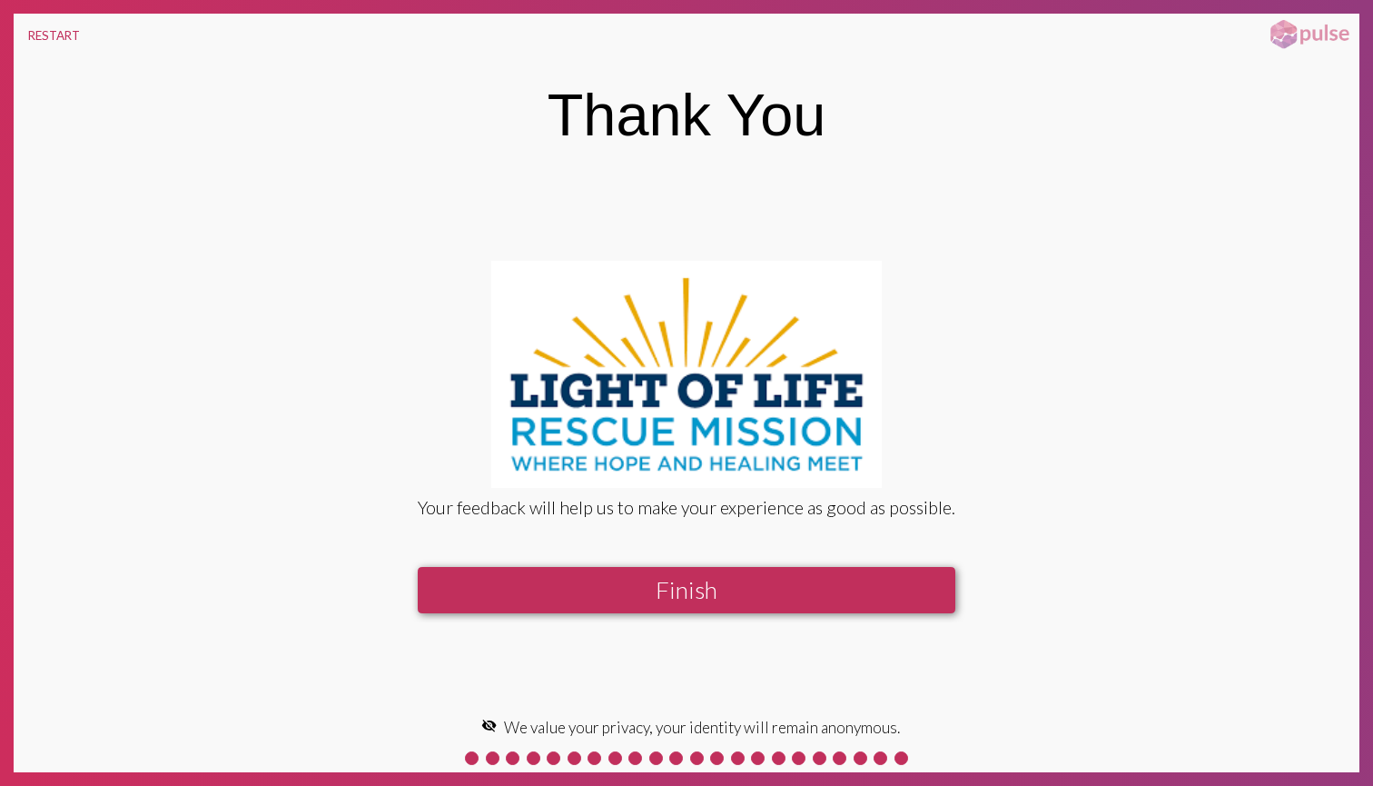
click at [815, 575] on button "Finish" at bounding box center [687, 590] width 538 height 46
